Goal: Navigation & Orientation: Find specific page/section

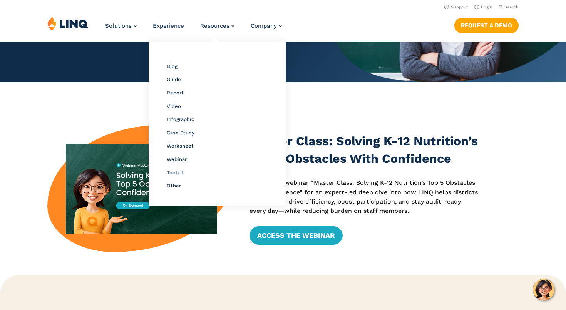
scroll to position [140, 0]
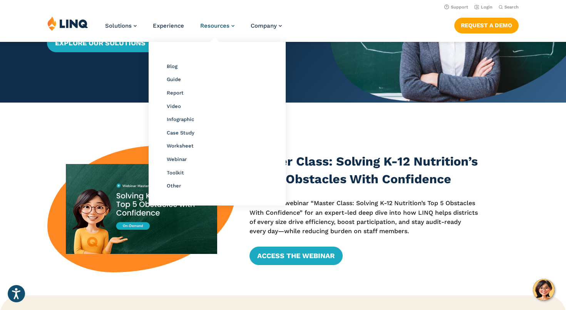
click at [216, 28] on span "Resources" at bounding box center [214, 25] width 29 height 7
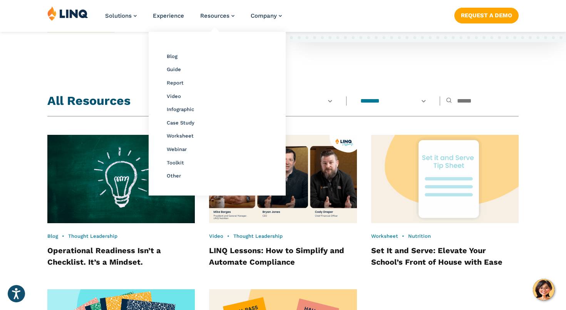
scroll to position [546, 0]
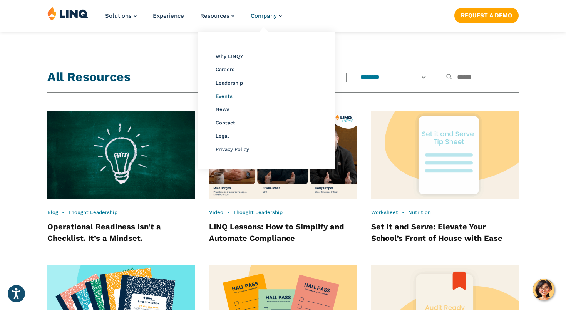
click at [228, 97] on span "Events" at bounding box center [223, 96] width 17 height 6
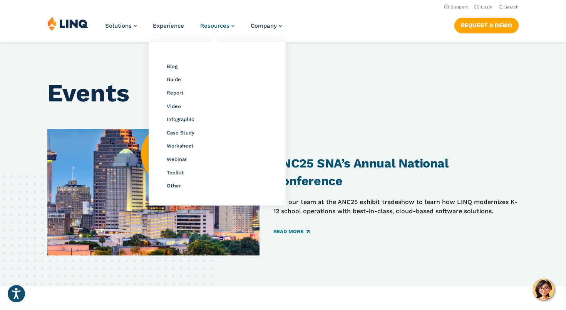
click at [217, 26] on span "Resources" at bounding box center [214, 25] width 29 height 7
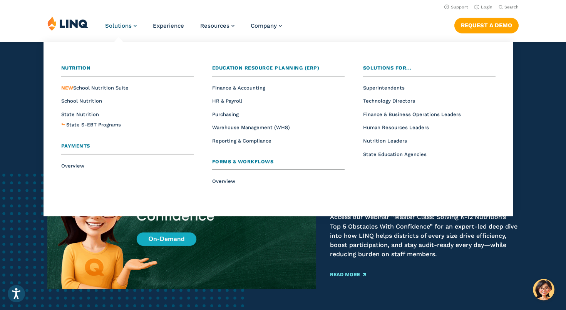
click at [124, 29] on span "Solutions" at bounding box center [118, 25] width 27 height 7
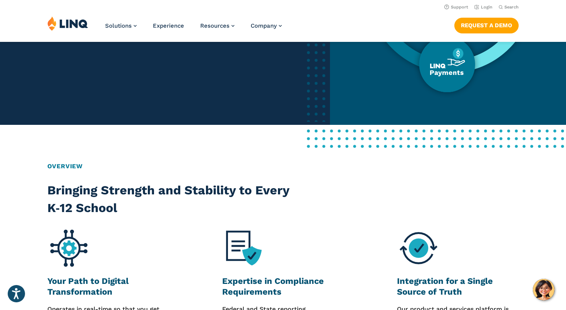
scroll to position [159, 0]
